Goal: Navigation & Orientation: Find specific page/section

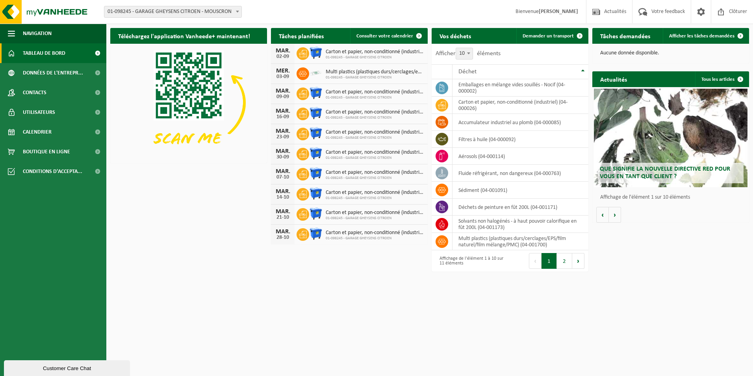
click at [96, 52] on span at bounding box center [98, 53] width 18 height 20
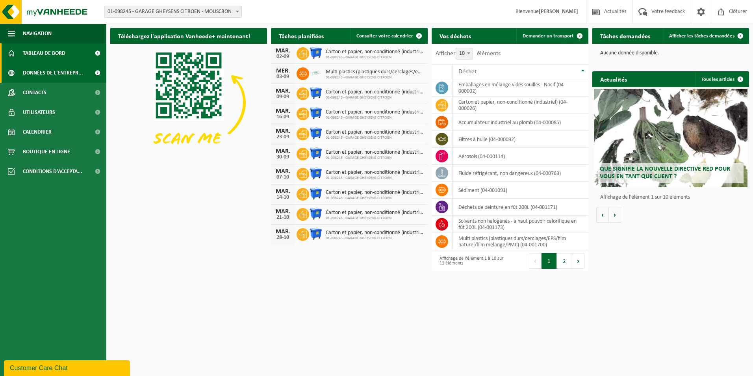
click at [90, 71] on span at bounding box center [98, 73] width 18 height 20
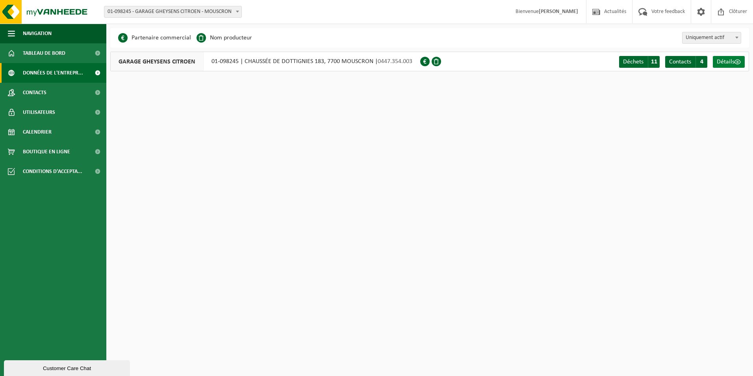
click at [726, 60] on span "Détails" at bounding box center [726, 62] width 18 height 6
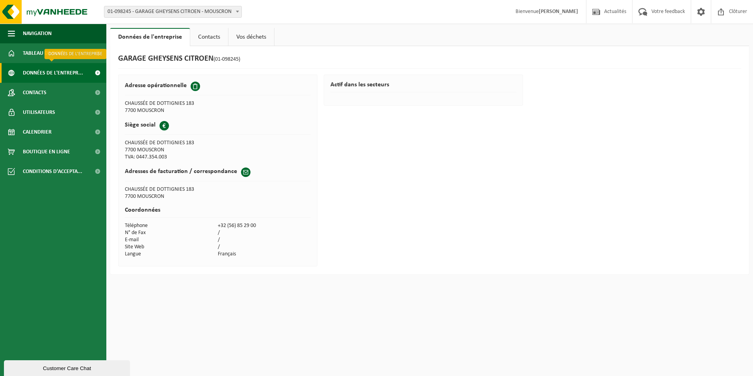
click at [90, 70] on span at bounding box center [98, 73] width 18 height 20
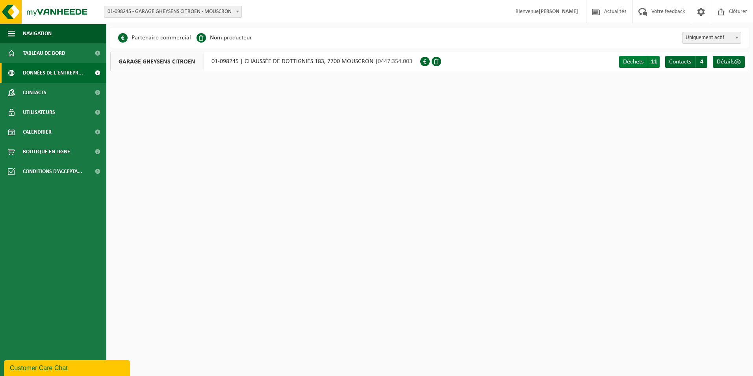
click at [646, 63] on link "Déchets A 11" at bounding box center [639, 62] width 41 height 12
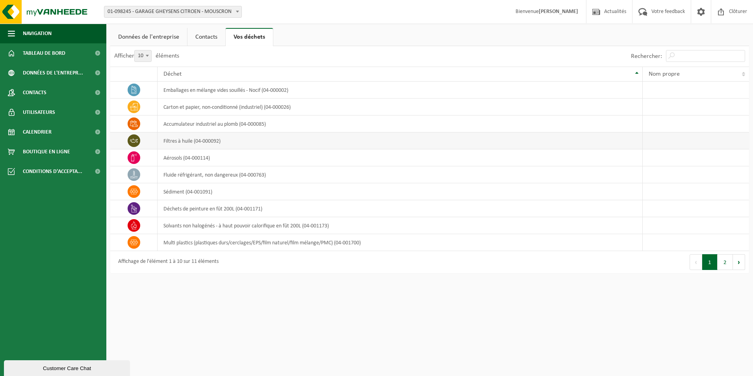
click at [198, 140] on td "filtres à huile (04-000092)" at bounding box center [400, 140] width 485 height 17
click at [134, 140] on icon at bounding box center [134, 141] width 8 height 8
click at [193, 140] on td "filtres à huile (04-000092)" at bounding box center [400, 140] width 485 height 17
click at [184, 156] on td "aérosols (04-000114)" at bounding box center [400, 157] width 485 height 17
click at [11, 35] on span "button" at bounding box center [11, 34] width 7 height 20
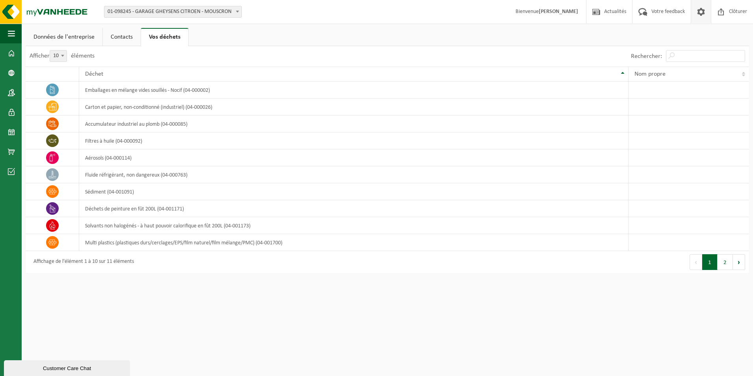
click at [699, 9] on span at bounding box center [702, 11] width 12 height 23
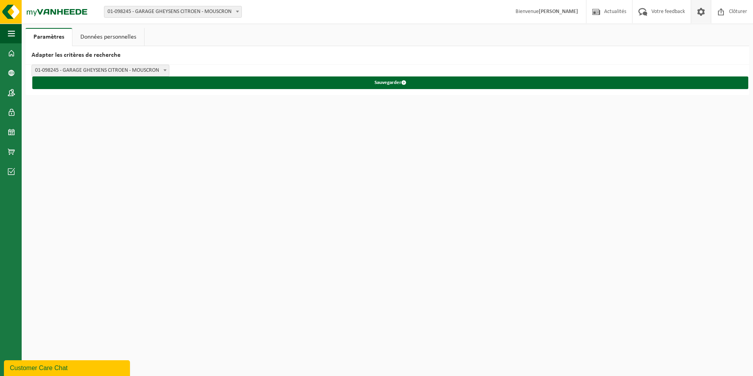
click at [545, 11] on span "Bienvenue Jason Verkest" at bounding box center [547, 11] width 78 height 23
click at [9, 17] on img at bounding box center [47, 12] width 95 height 24
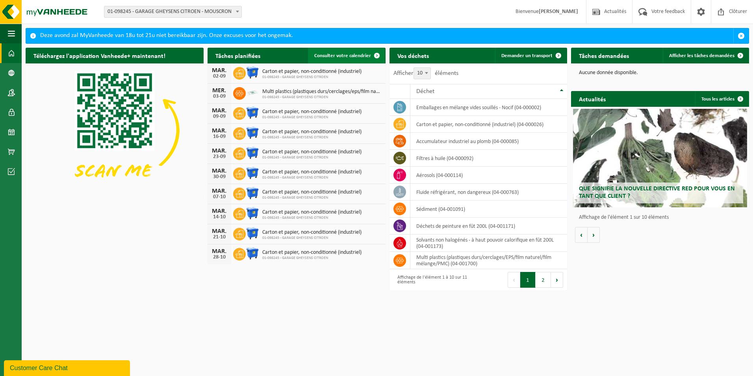
click at [366, 55] on span "Consulter votre calendrier" at bounding box center [342, 55] width 57 height 5
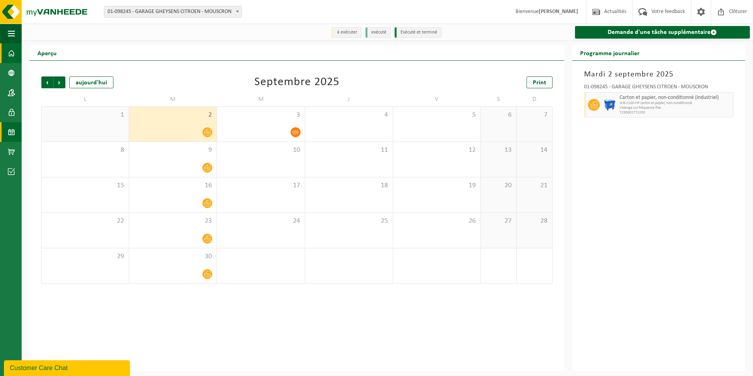
click at [13, 50] on span at bounding box center [11, 53] width 7 height 20
